Goal: Task Accomplishment & Management: Manage account settings

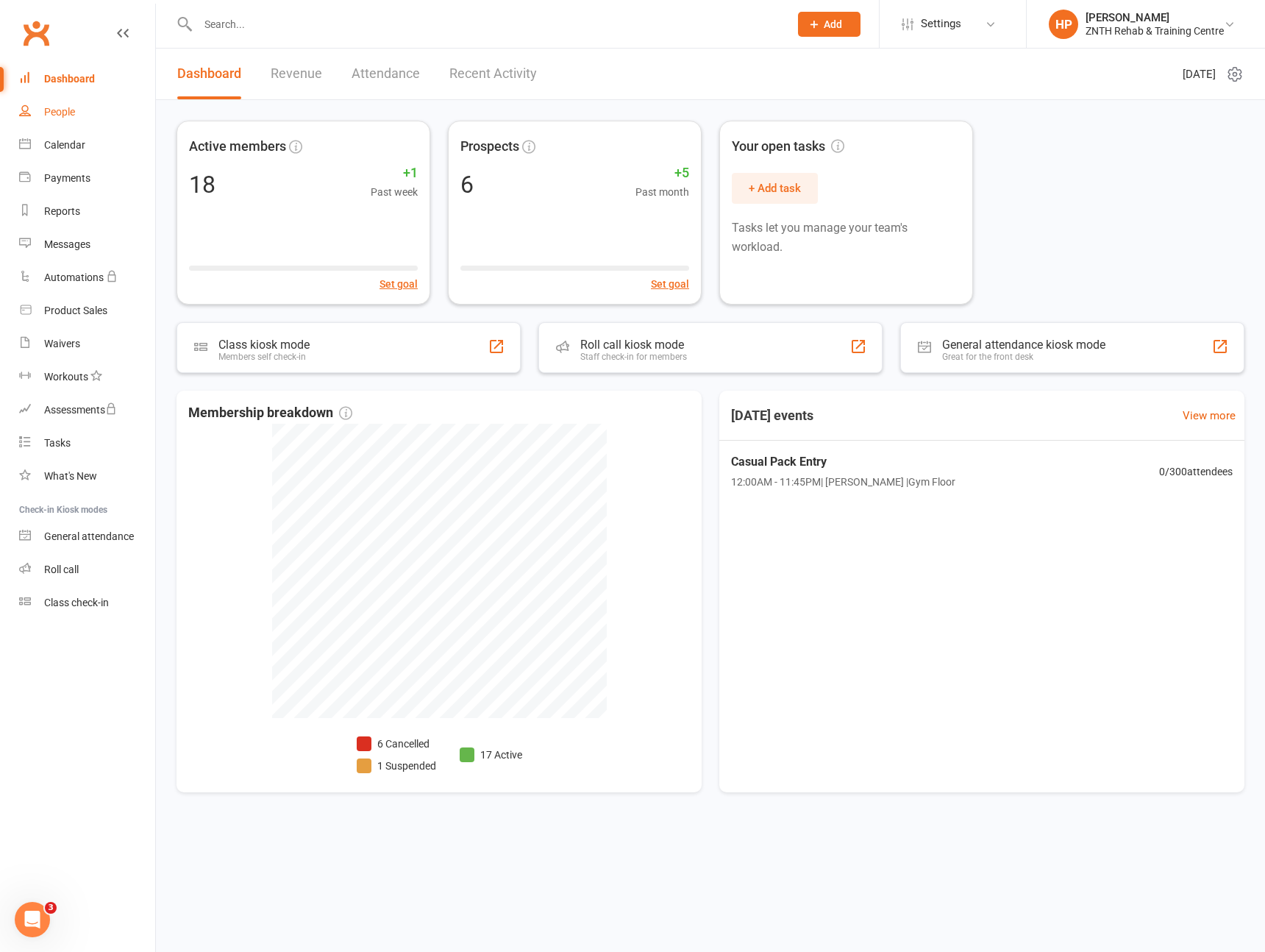
click at [87, 106] on link "People" at bounding box center [87, 112] width 136 height 33
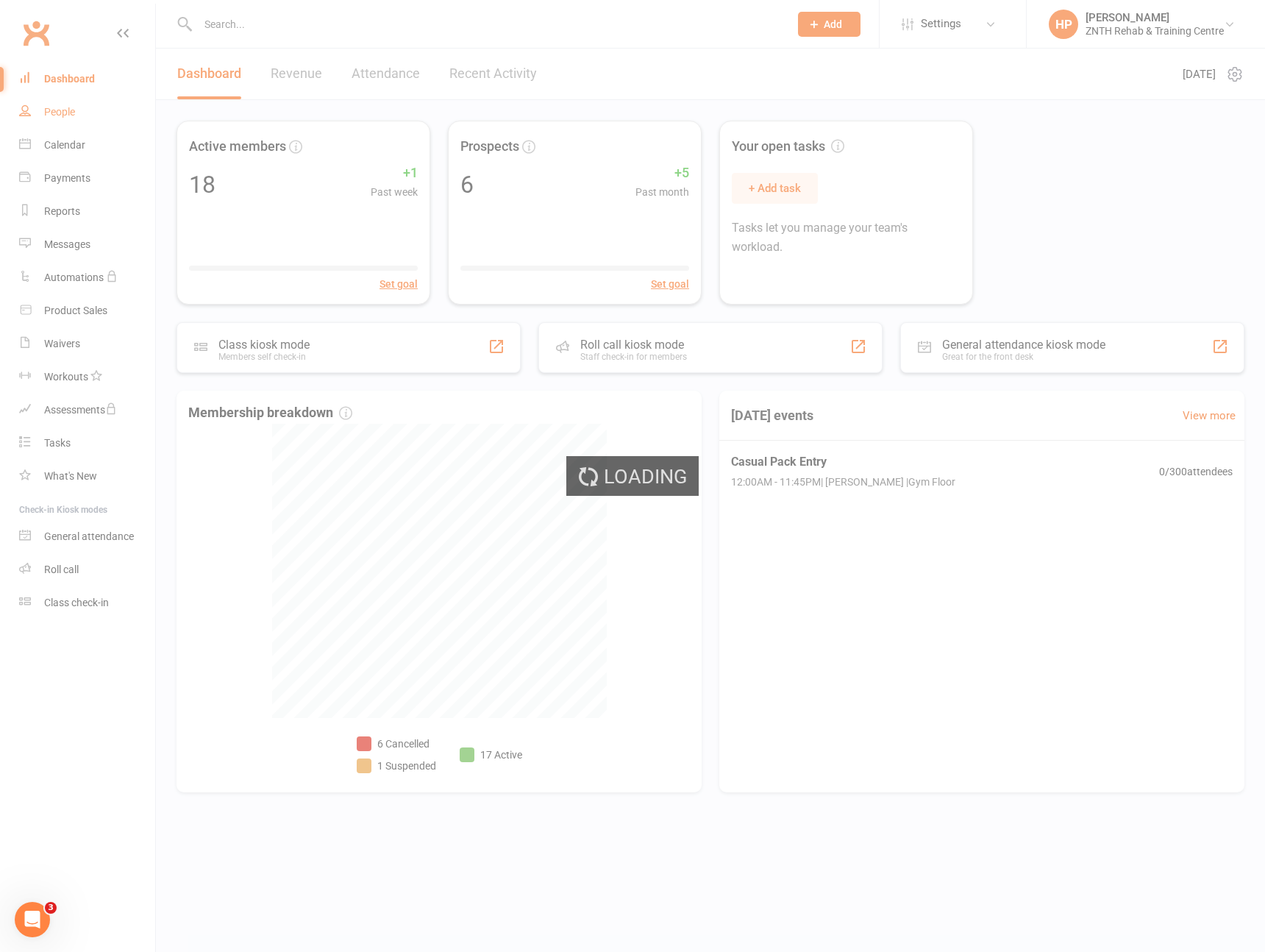
select select "50"
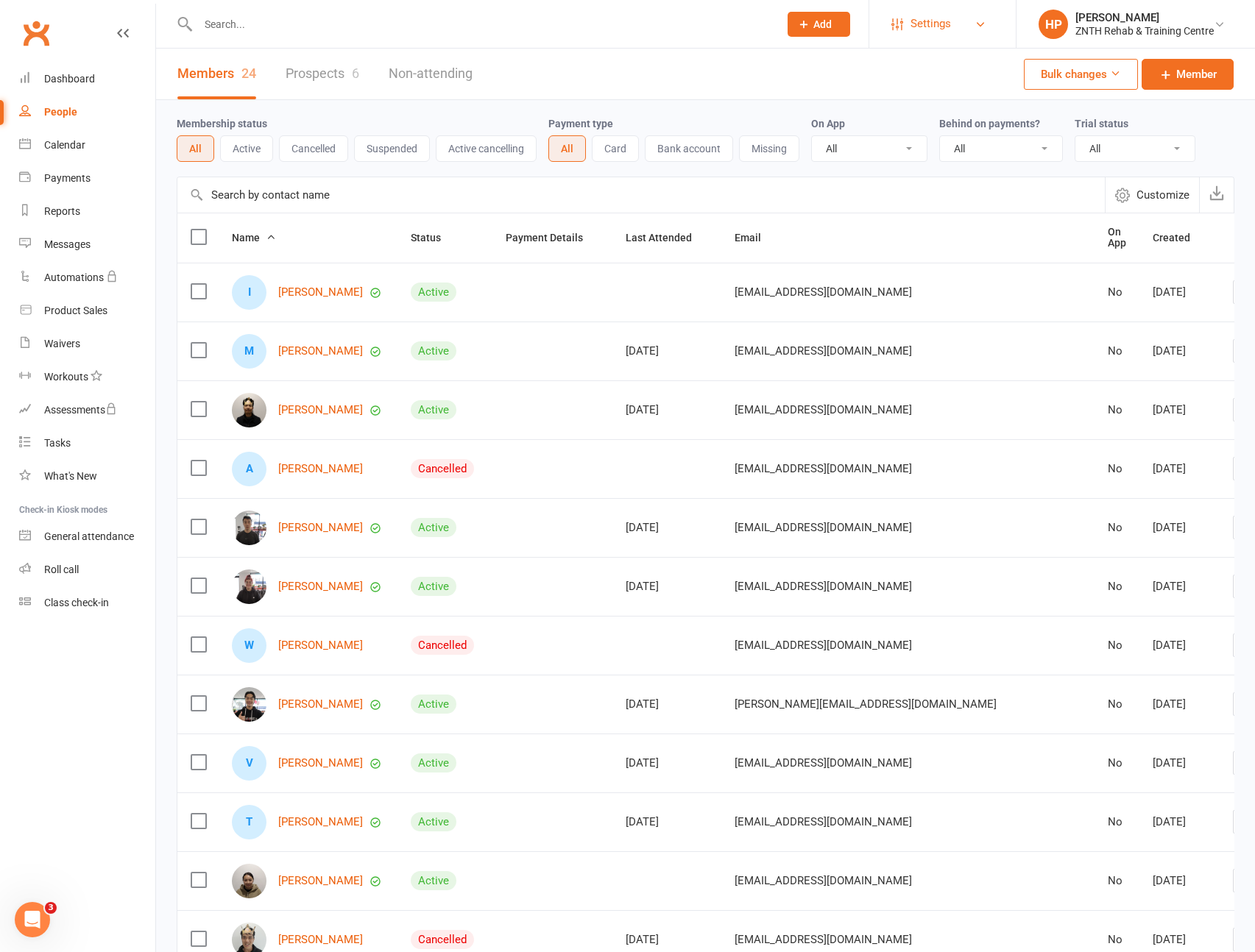
click at [949, 31] on span "Settings" at bounding box center [931, 24] width 41 height 33
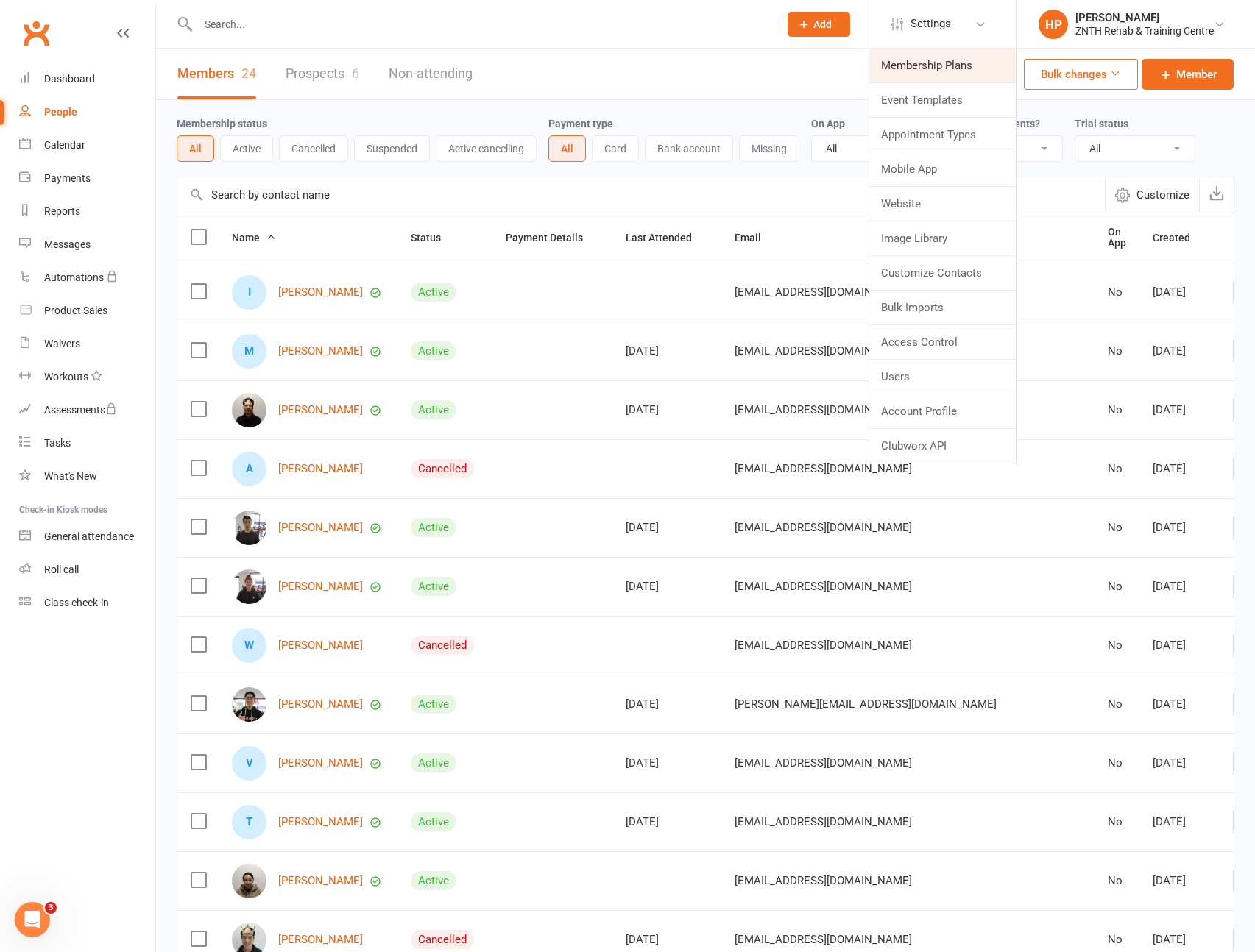
click at [936, 66] on link "Membership Plans" at bounding box center [942, 65] width 146 height 34
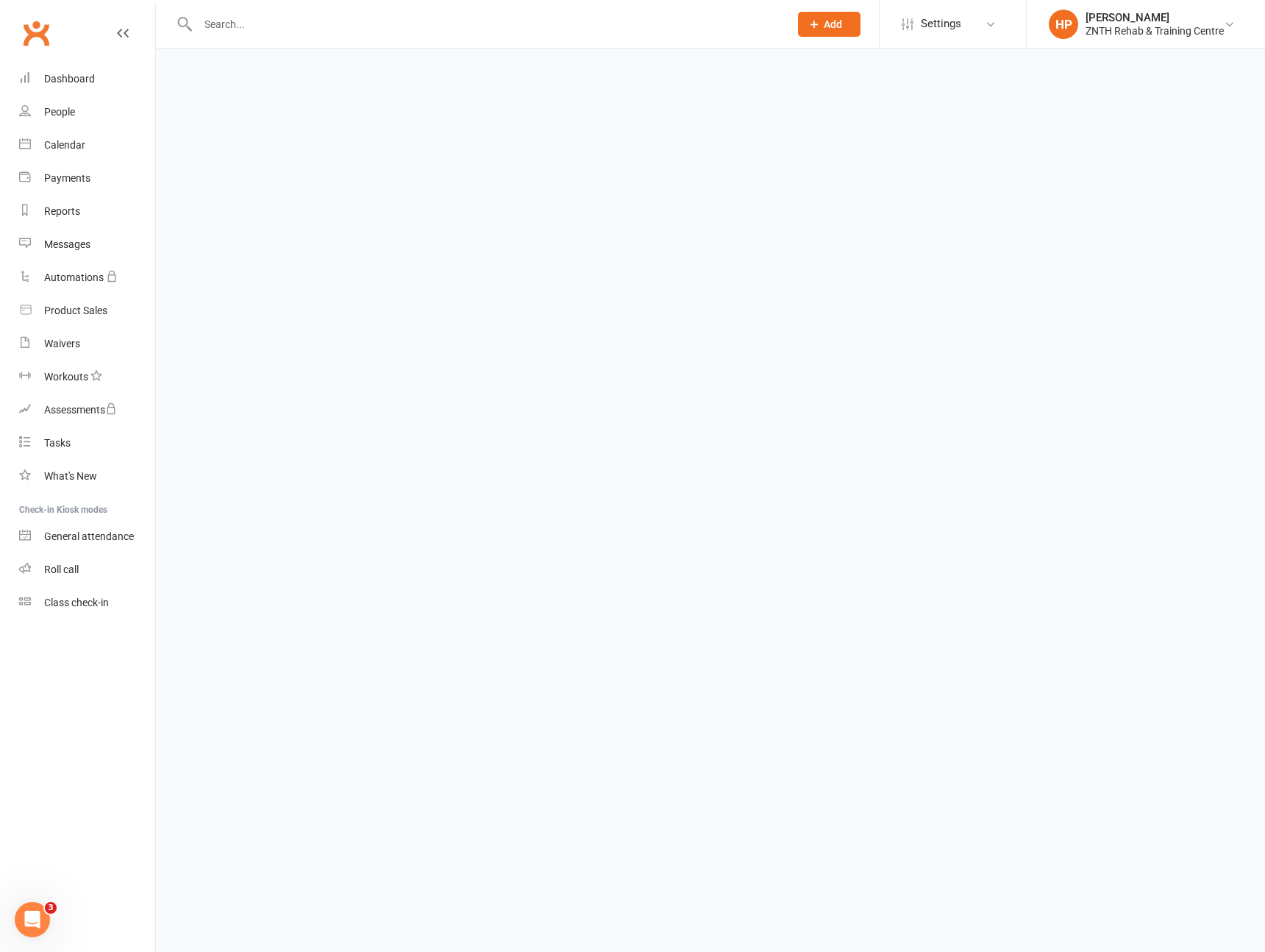
select select "25"
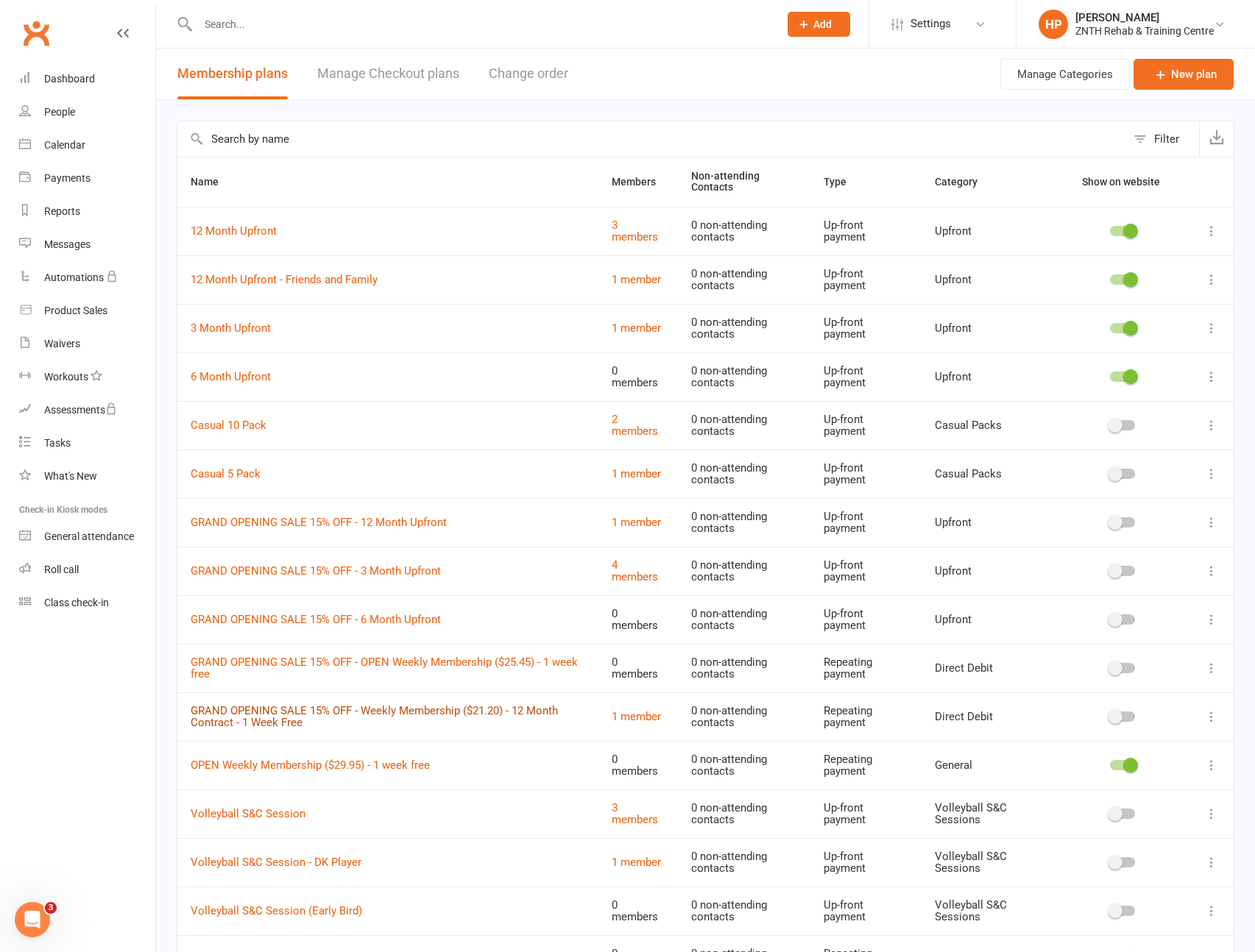
scroll to position [145, 0]
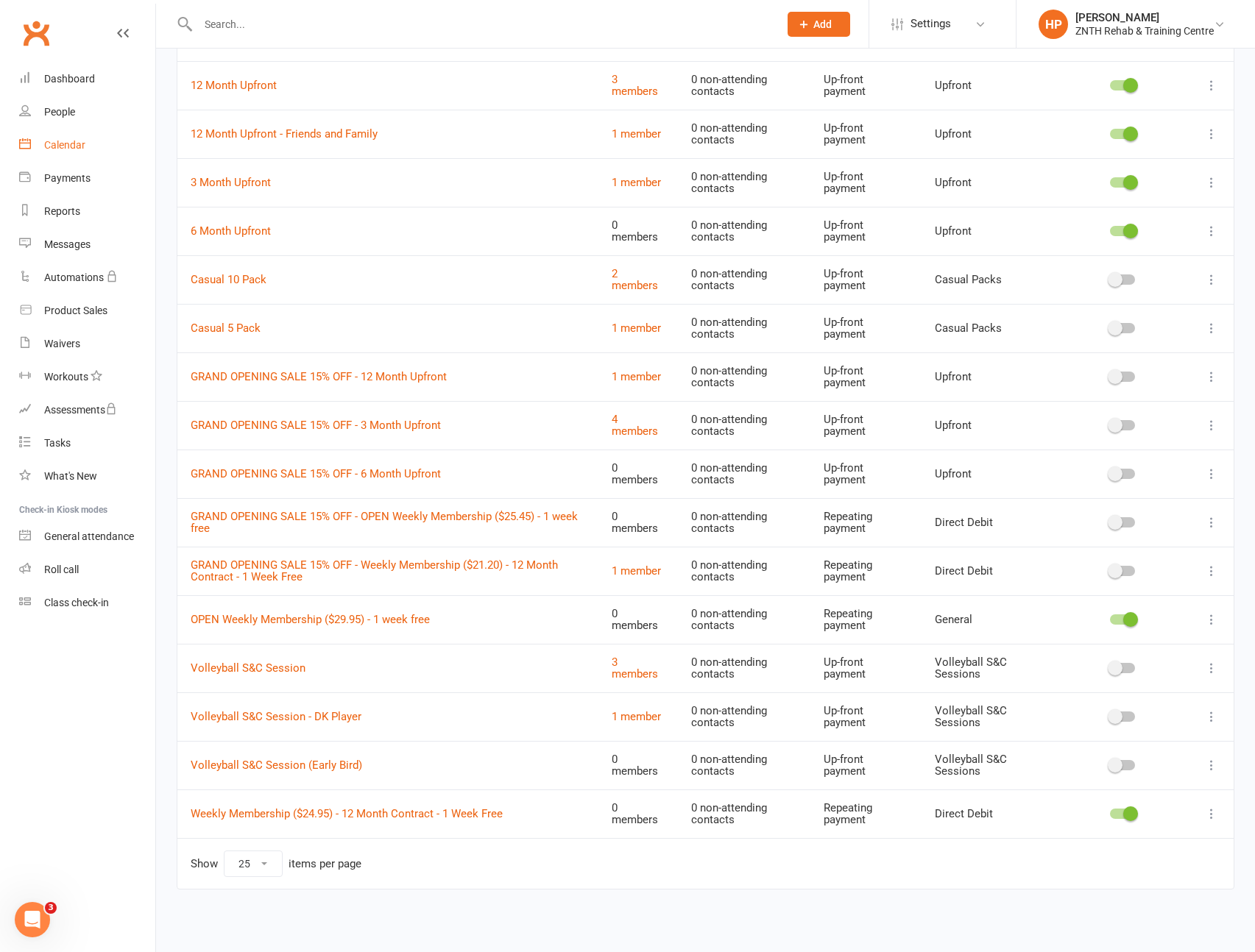
click at [58, 144] on div "Calendar" at bounding box center [65, 144] width 42 height 12
click at [276, 670] on link "Volleyball S&C Session" at bounding box center [248, 668] width 114 height 14
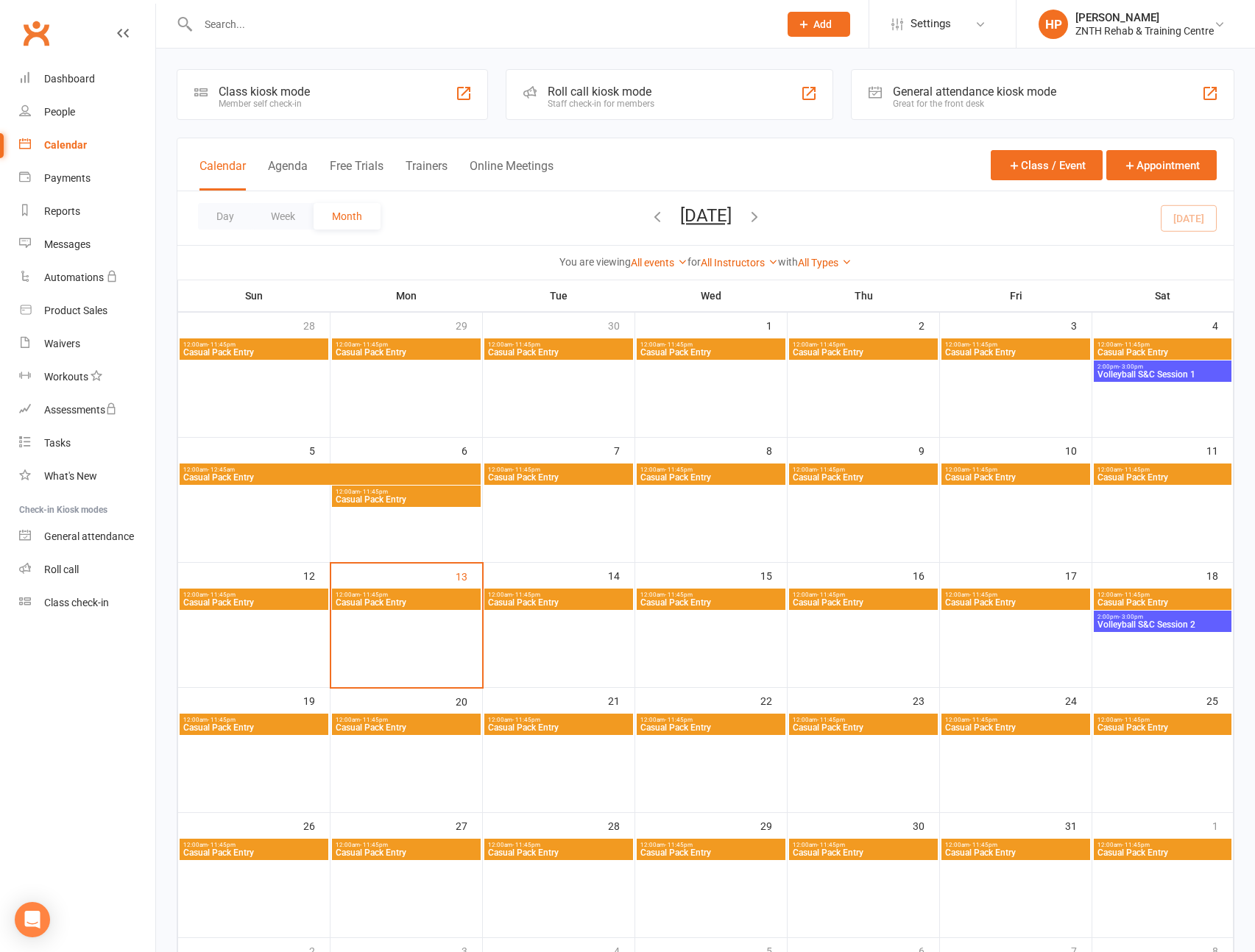
click at [1167, 614] on span "2:00pm - 3:00pm" at bounding box center [1163, 617] width 132 height 7
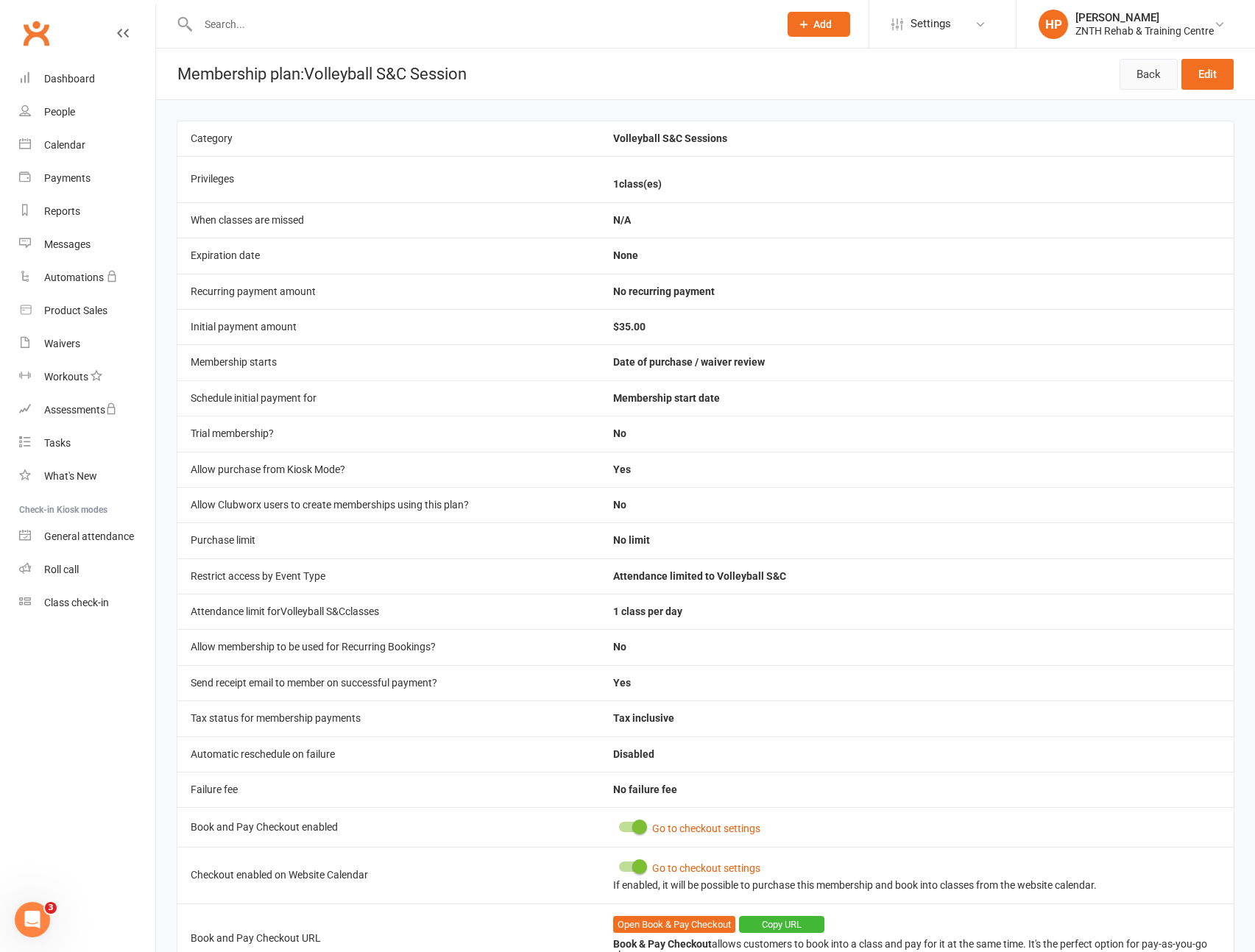
click at [1146, 67] on link "Back" at bounding box center [1148, 75] width 58 height 31
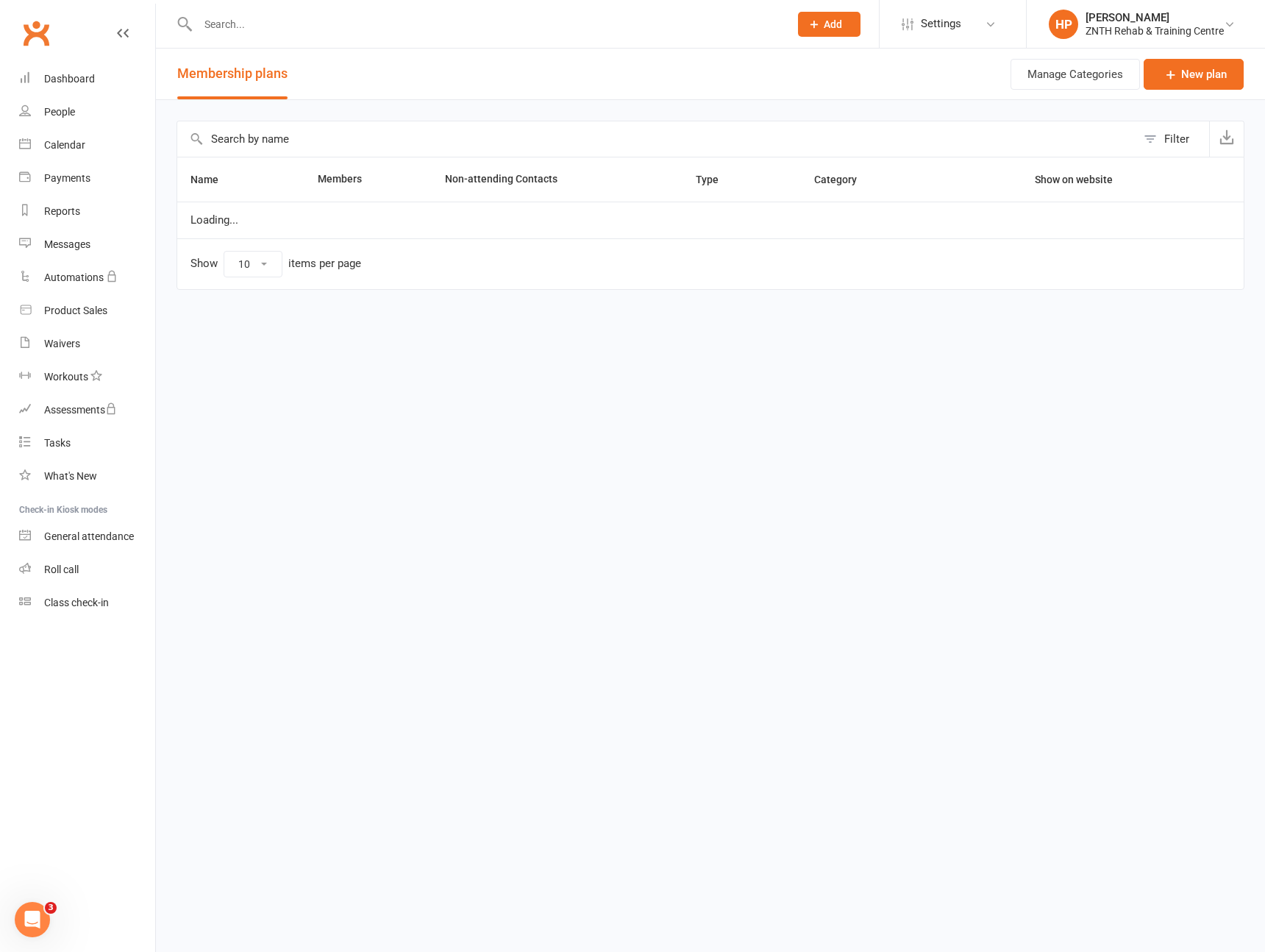
select select "25"
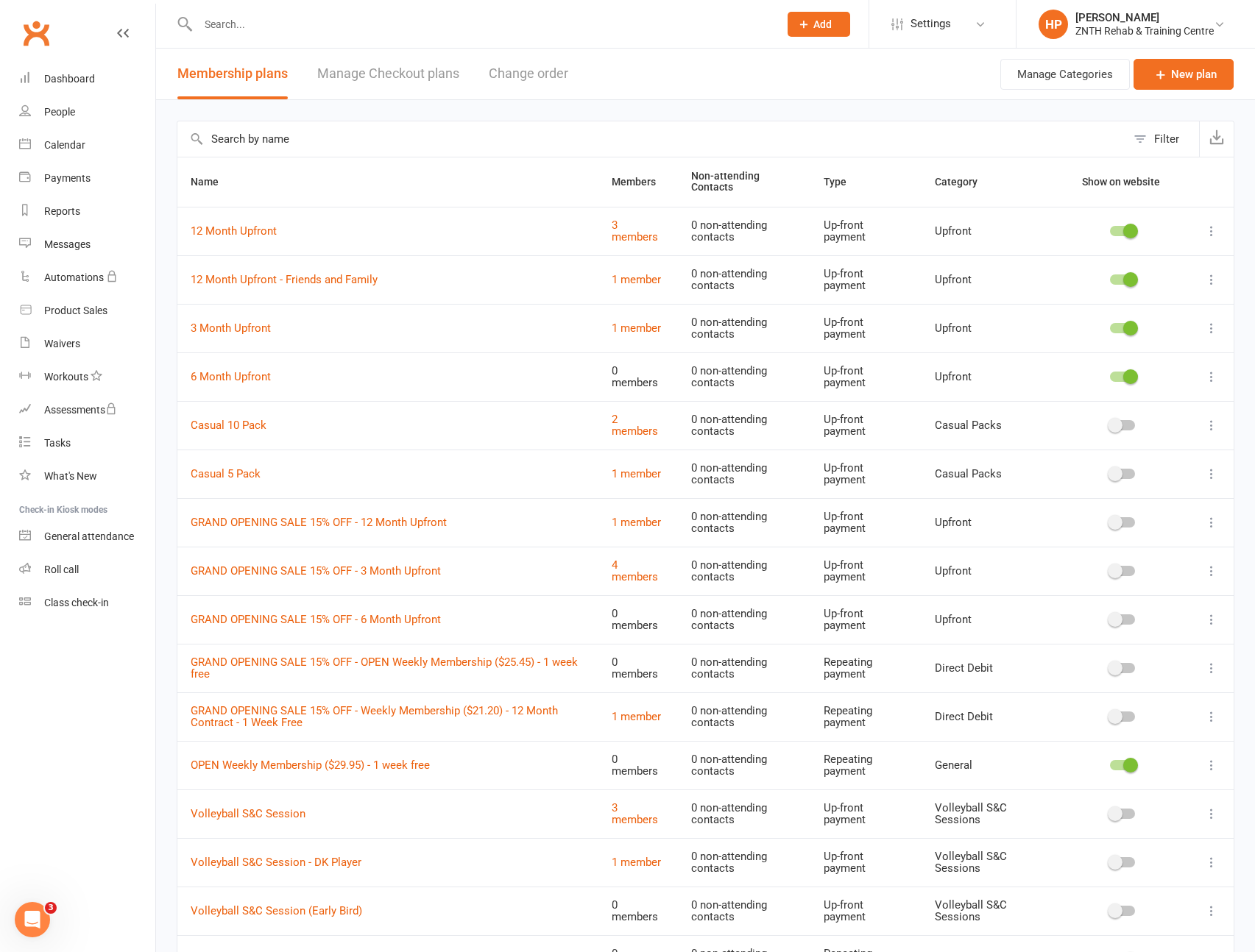
scroll to position [145, 0]
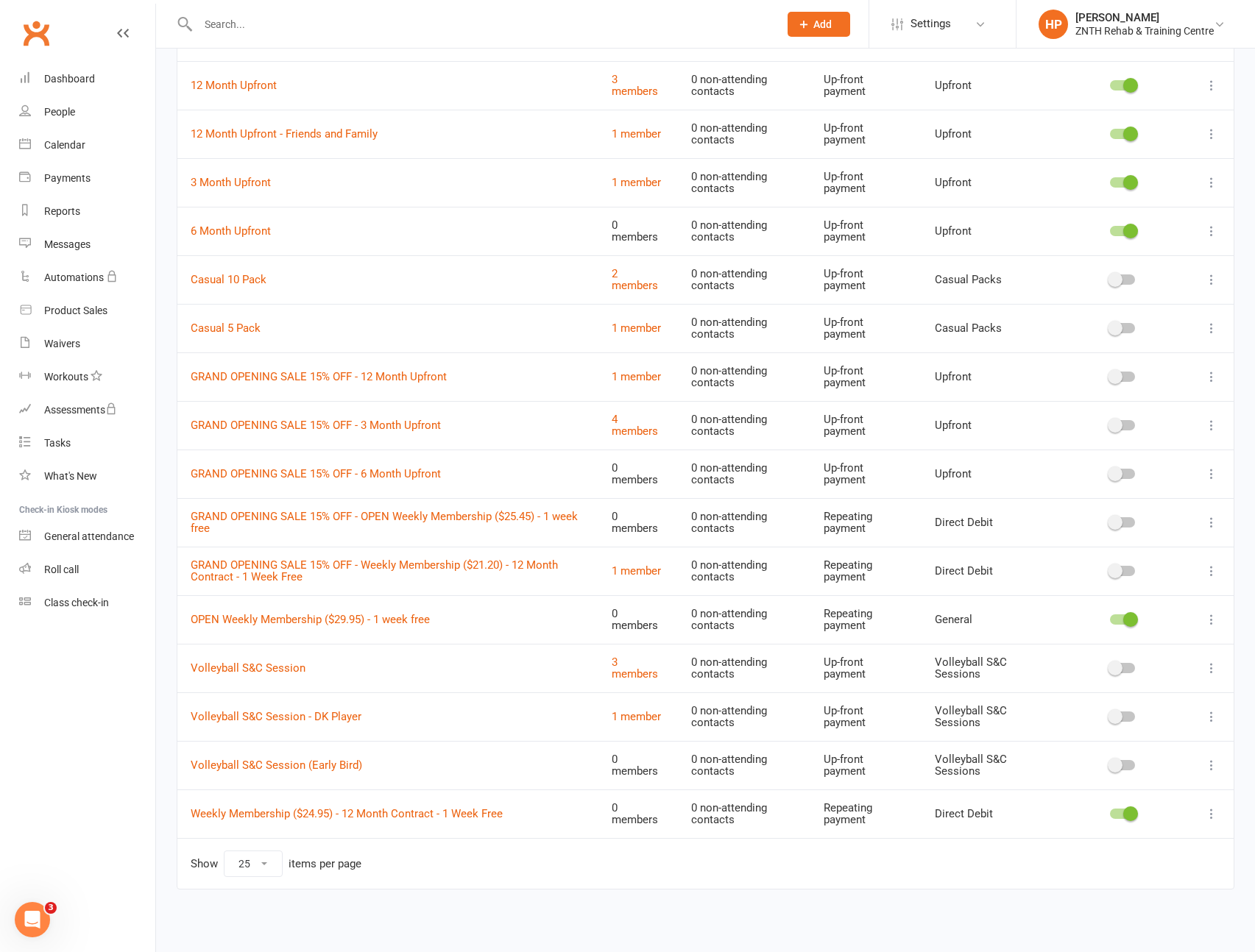
click at [1207, 666] on icon at bounding box center [1211, 668] width 15 height 15
click at [414, 695] on td "Volleyball S&C Session - DK Player" at bounding box center [388, 716] width 421 height 48
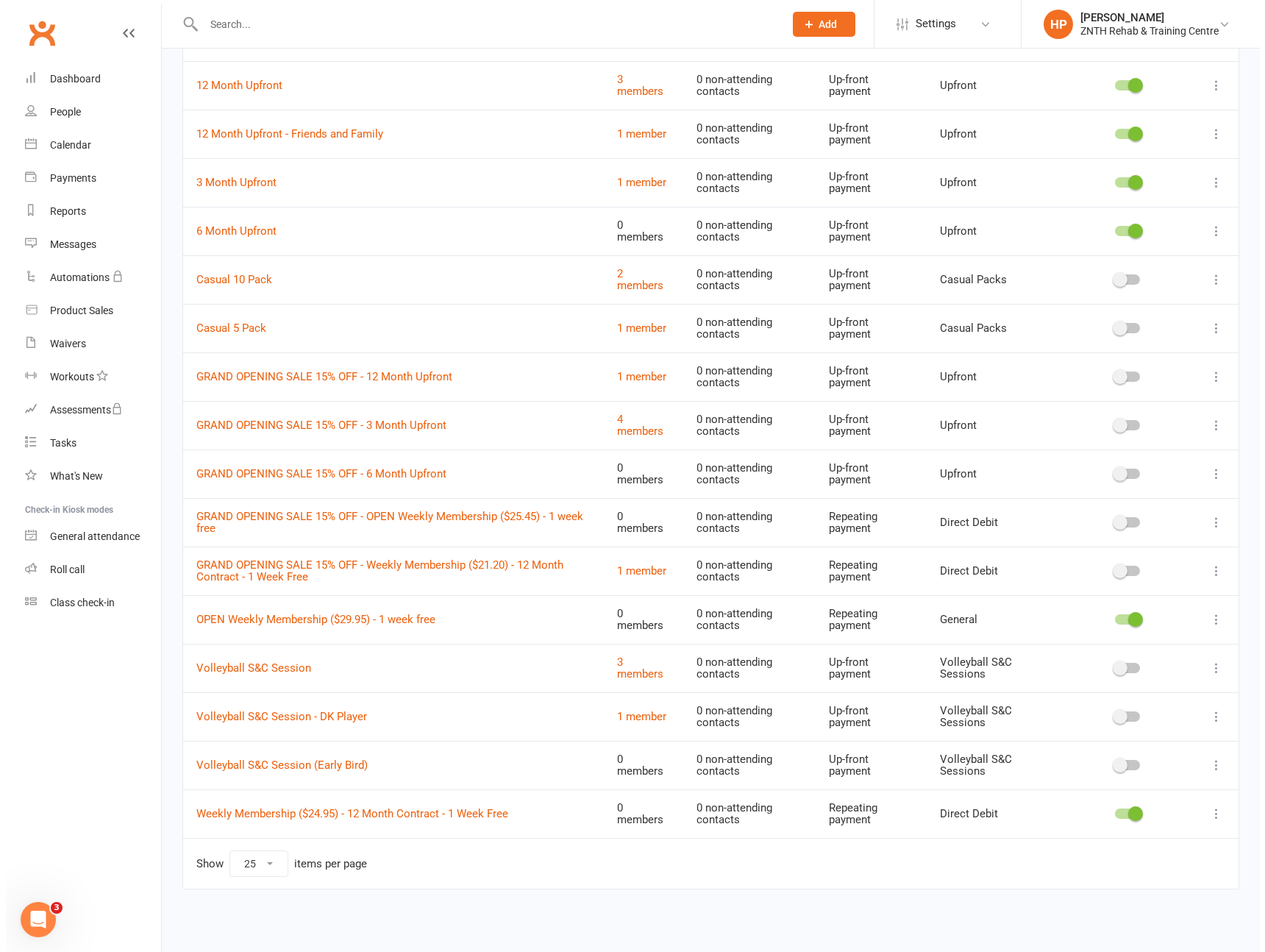
scroll to position [0, 0]
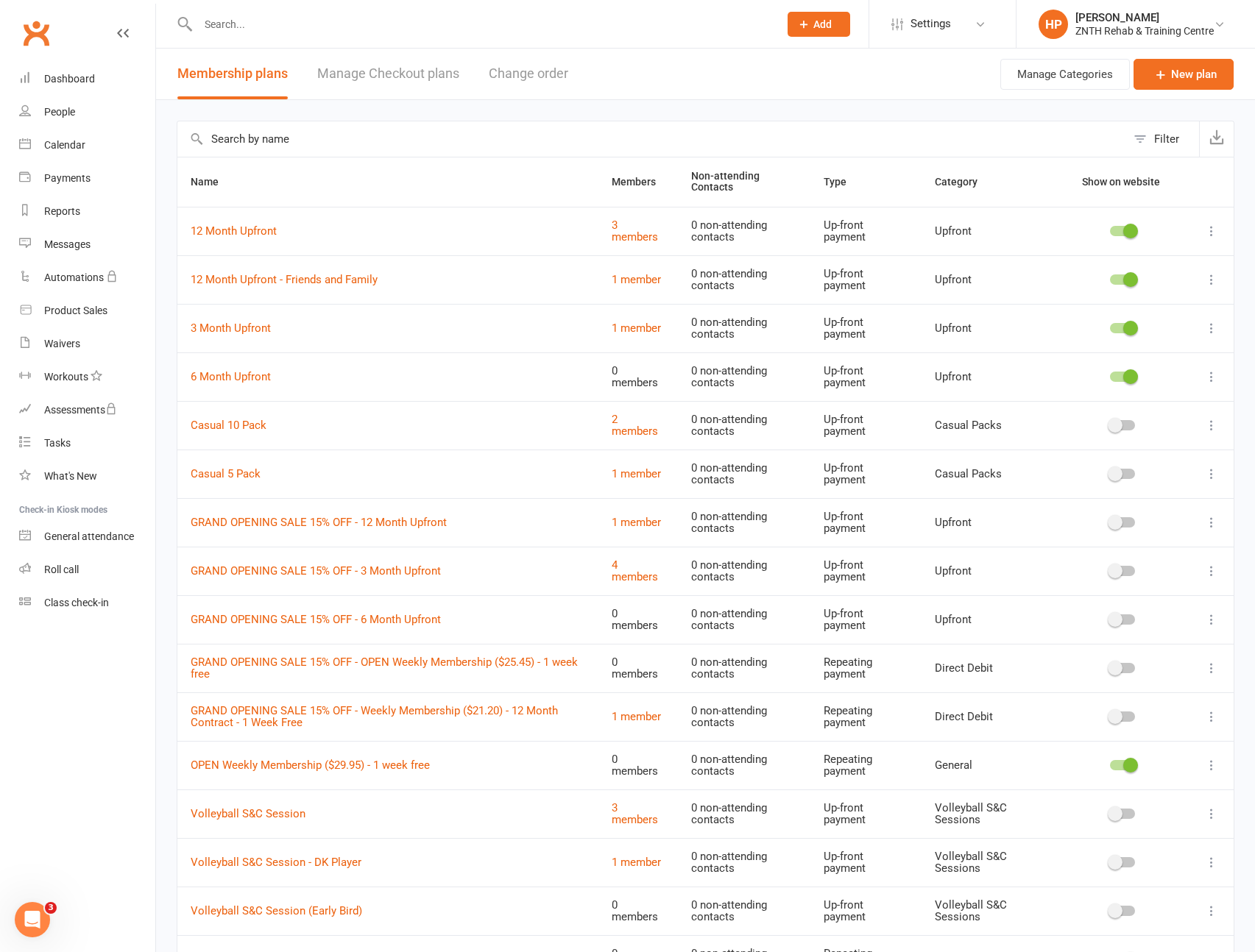
click at [393, 62] on link "Manage Checkout plans" at bounding box center [388, 74] width 142 height 50
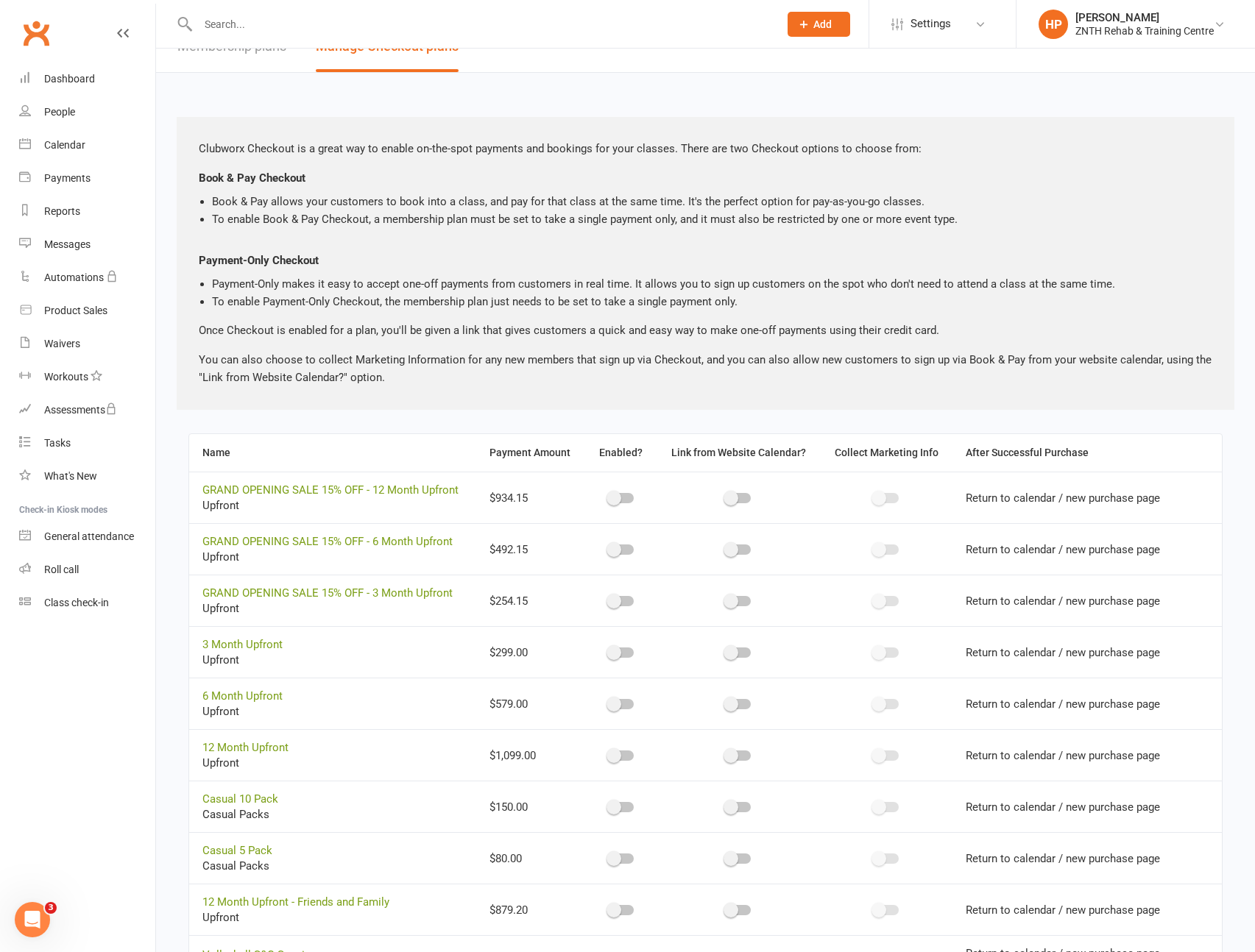
scroll to position [218, 0]
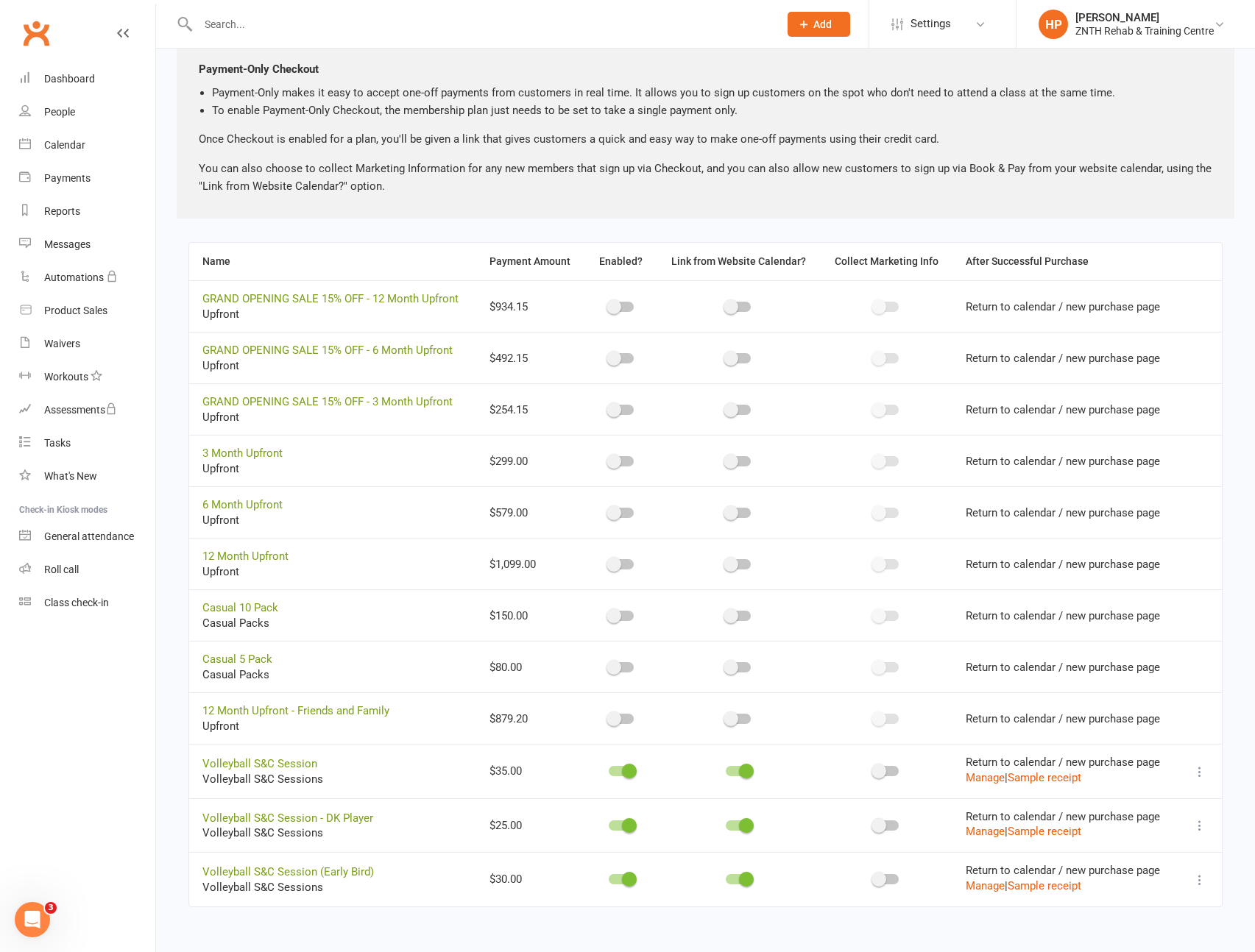
click at [1198, 774] on icon at bounding box center [1200, 772] width 15 height 15
click at [1111, 805] on link "Copy direct link to clipboard" at bounding box center [1115, 801] width 162 height 29
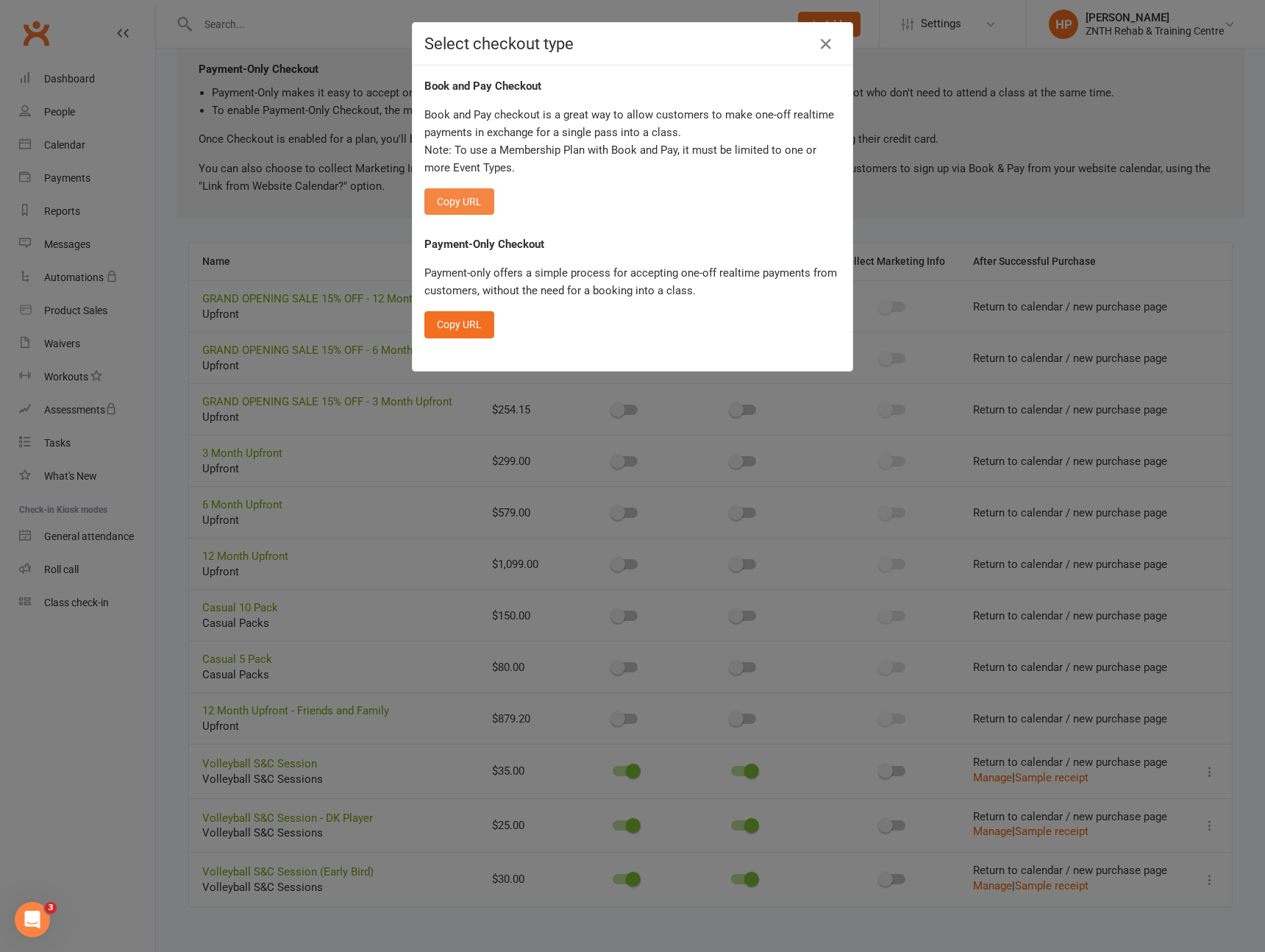
click at [442, 197] on button "Copy URL" at bounding box center [459, 201] width 70 height 26
drag, startPoint x: 796, startPoint y: 25, endPoint x: 801, endPoint y: 32, distance: 8.6
click at [797, 25] on div "Select checkout type" at bounding box center [633, 45] width 440 height 43
click at [810, 40] on div "Select checkout type" at bounding box center [633, 45] width 440 height 43
click at [814, 41] on button "button" at bounding box center [826, 44] width 23 height 23
